Goal: Navigation & Orientation: Find specific page/section

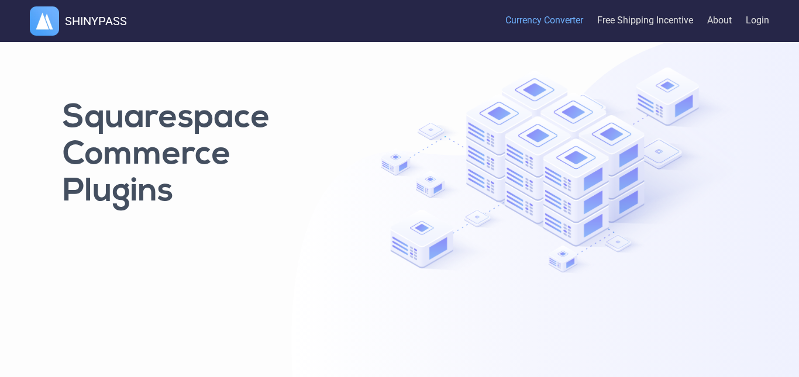
click at [526, 23] on link "Currency Converter" at bounding box center [544, 21] width 78 height 39
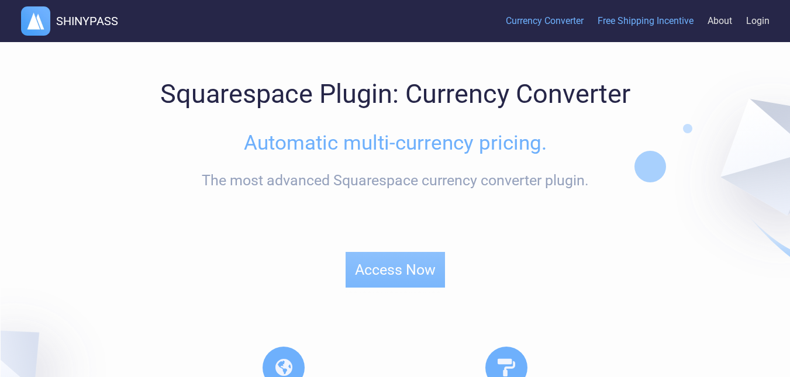
click at [635, 27] on link "Free Shipping Incentive" at bounding box center [646, 22] width 96 height 36
